Goal: Information Seeking & Learning: Learn about a topic

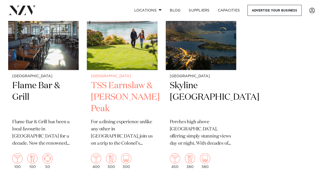
scroll to position [664, 0]
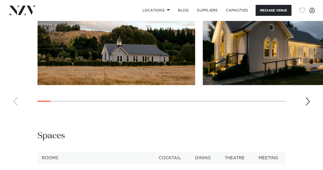
scroll to position [511, 0]
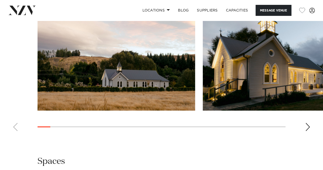
click at [309, 131] on div "Next slide" at bounding box center [307, 127] width 5 height 8
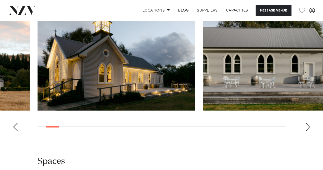
click at [309, 131] on div "Next slide" at bounding box center [307, 127] width 5 height 8
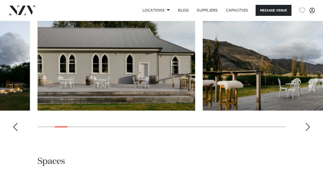
click at [309, 131] on div "Next slide" at bounding box center [307, 127] width 5 height 8
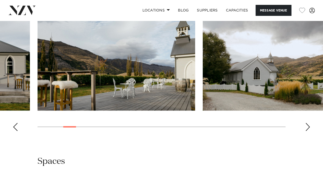
click at [309, 131] on div "Next slide" at bounding box center [307, 127] width 5 height 8
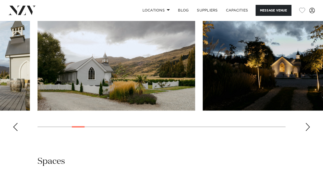
click at [309, 131] on div "Next slide" at bounding box center [307, 127] width 5 height 8
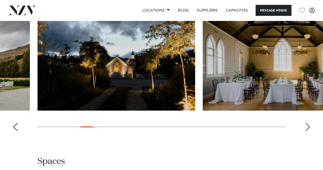
click at [309, 131] on div "Next slide" at bounding box center [307, 127] width 5 height 8
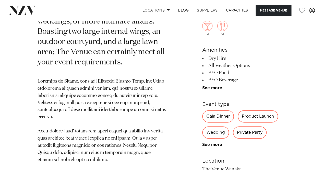
scroll to position [281, 0]
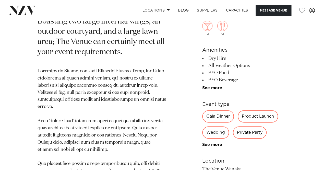
drag, startPoint x: 208, startPoint y: 73, endPoint x: 244, endPoint y: 78, distance: 36.4
click at [237, 74] on li "BYO Food" at bounding box center [243, 72] width 83 height 7
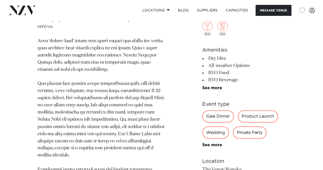
scroll to position [409, 0]
